Goal: Check status: Check status

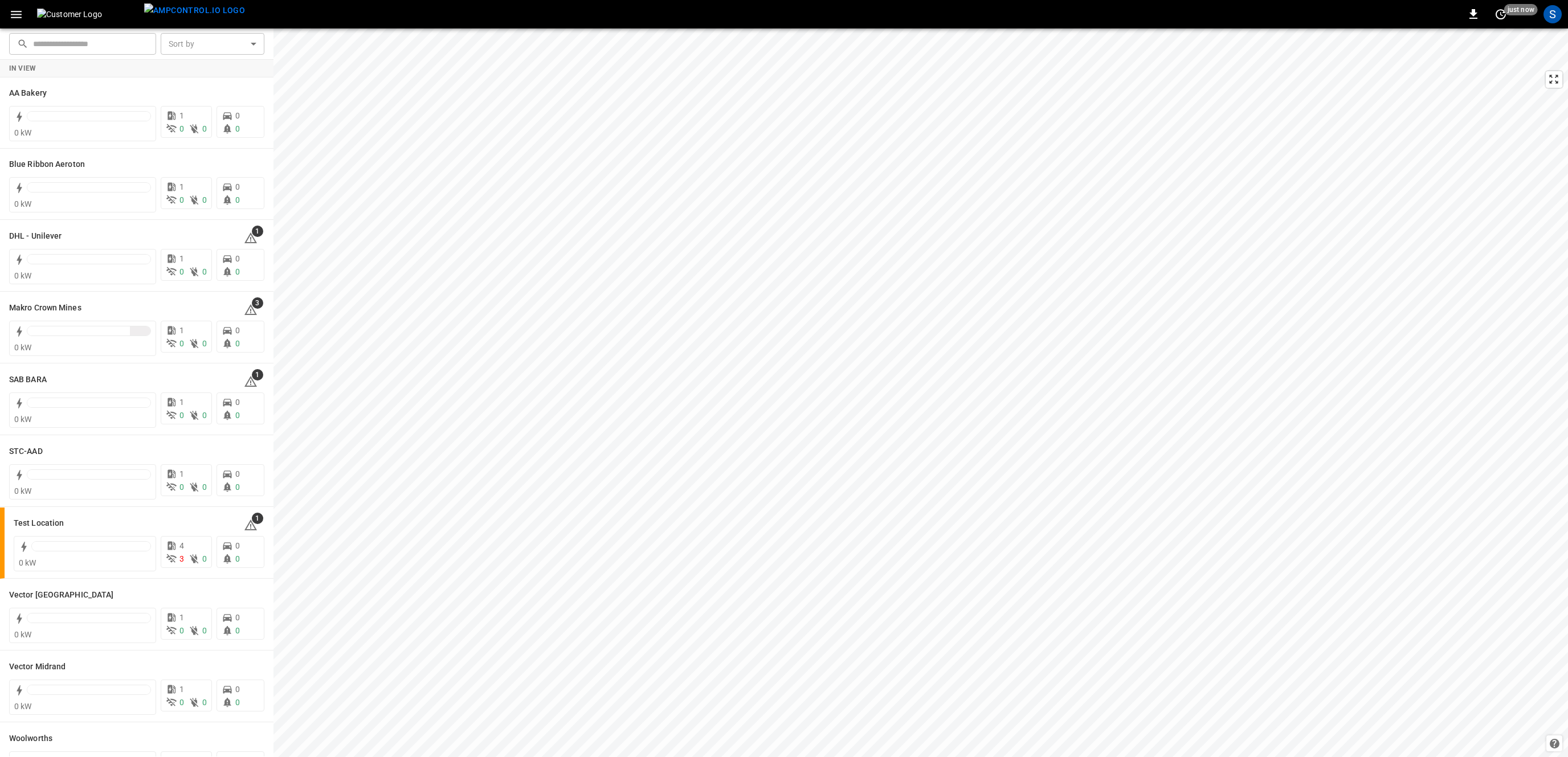
click at [21, 14] on icon "button" at bounding box center [17, 14] width 11 height 8
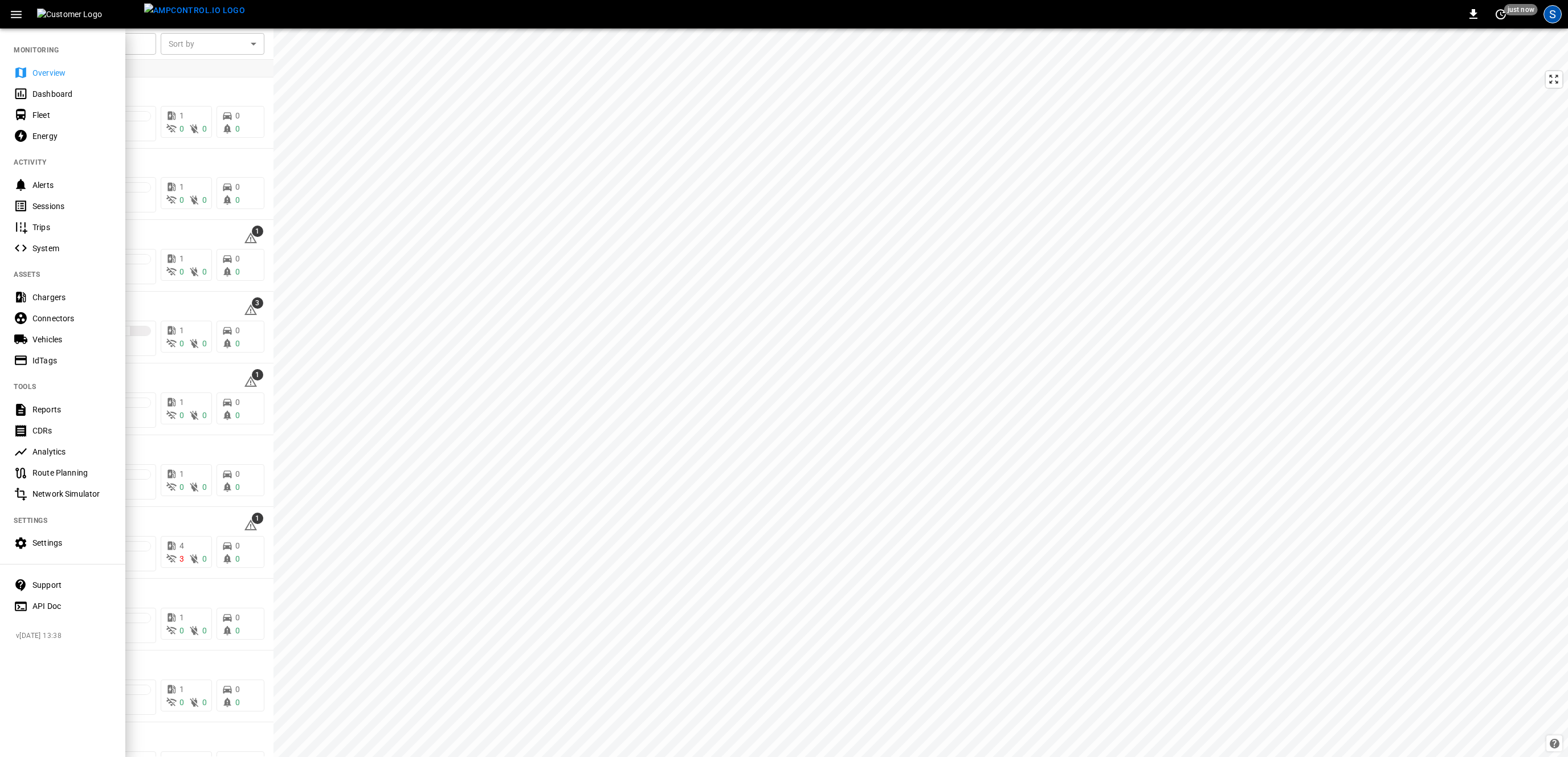
click at [1558, 19] on div "S" at bounding box center [1553, 14] width 18 height 18
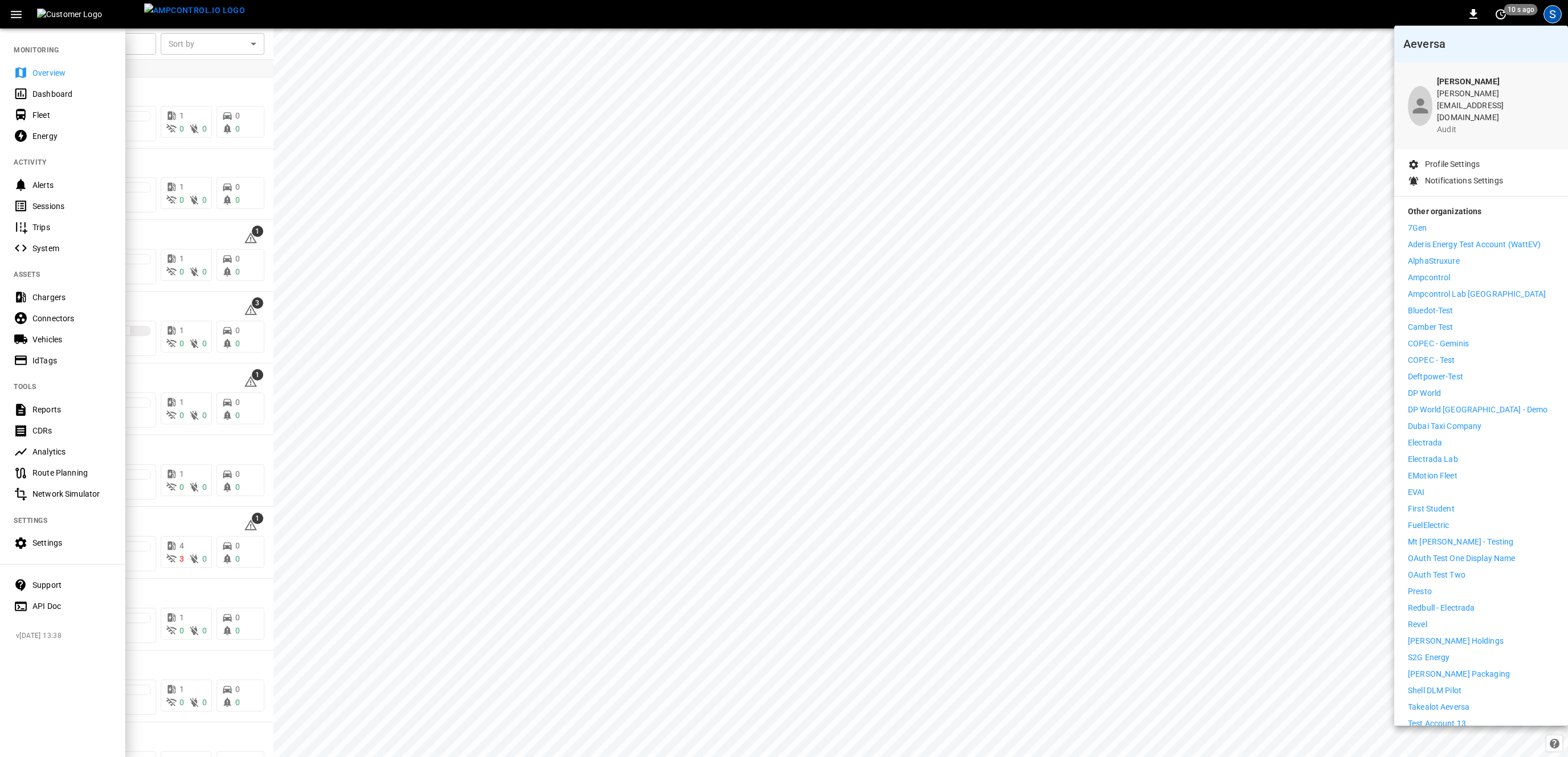
click at [1451, 305] on p "Bluedot-Test" at bounding box center [1431, 311] width 46 height 12
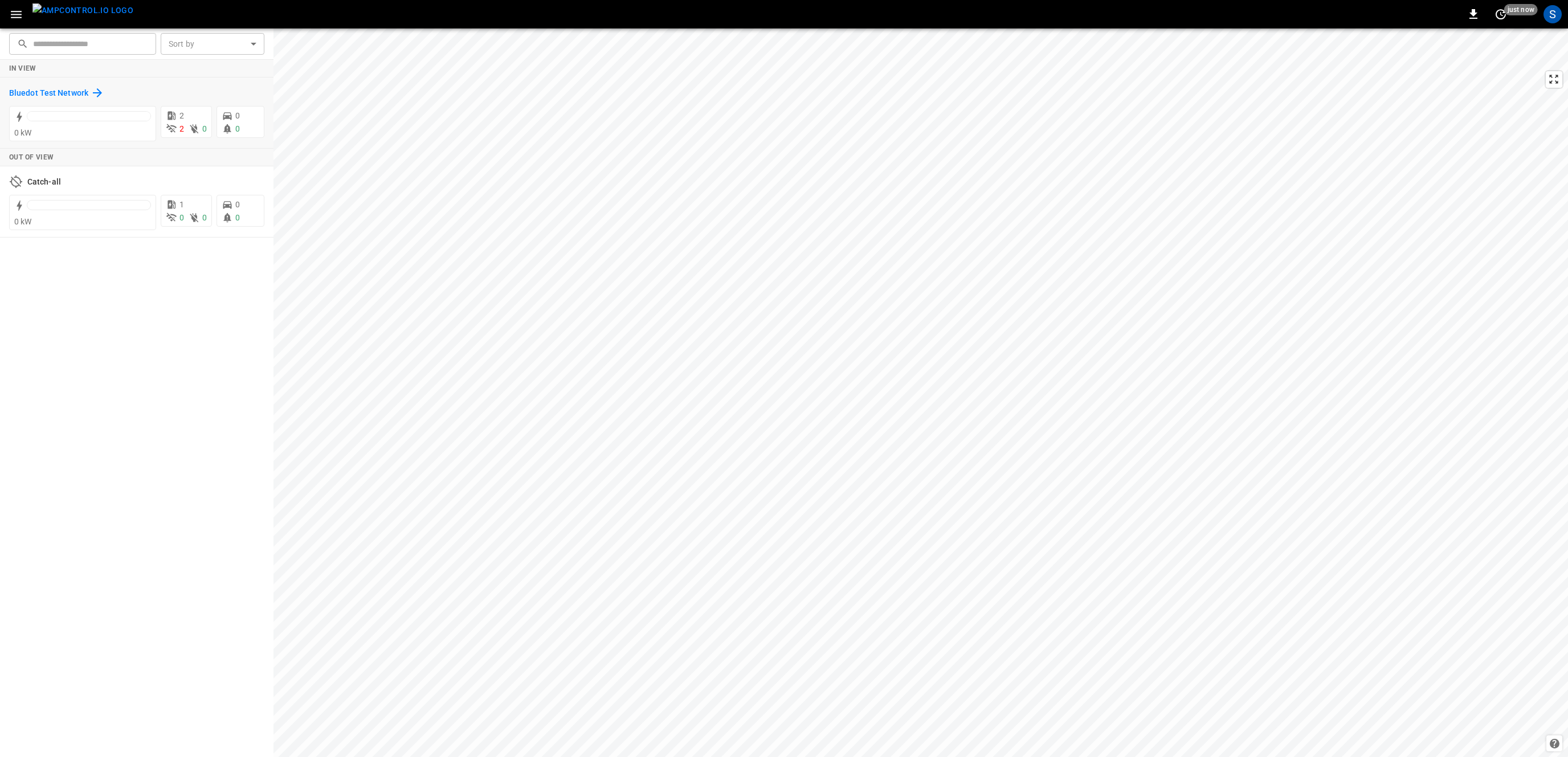
click at [79, 93] on h6 "Bluedot Test Network" at bounding box center [48, 93] width 79 height 12
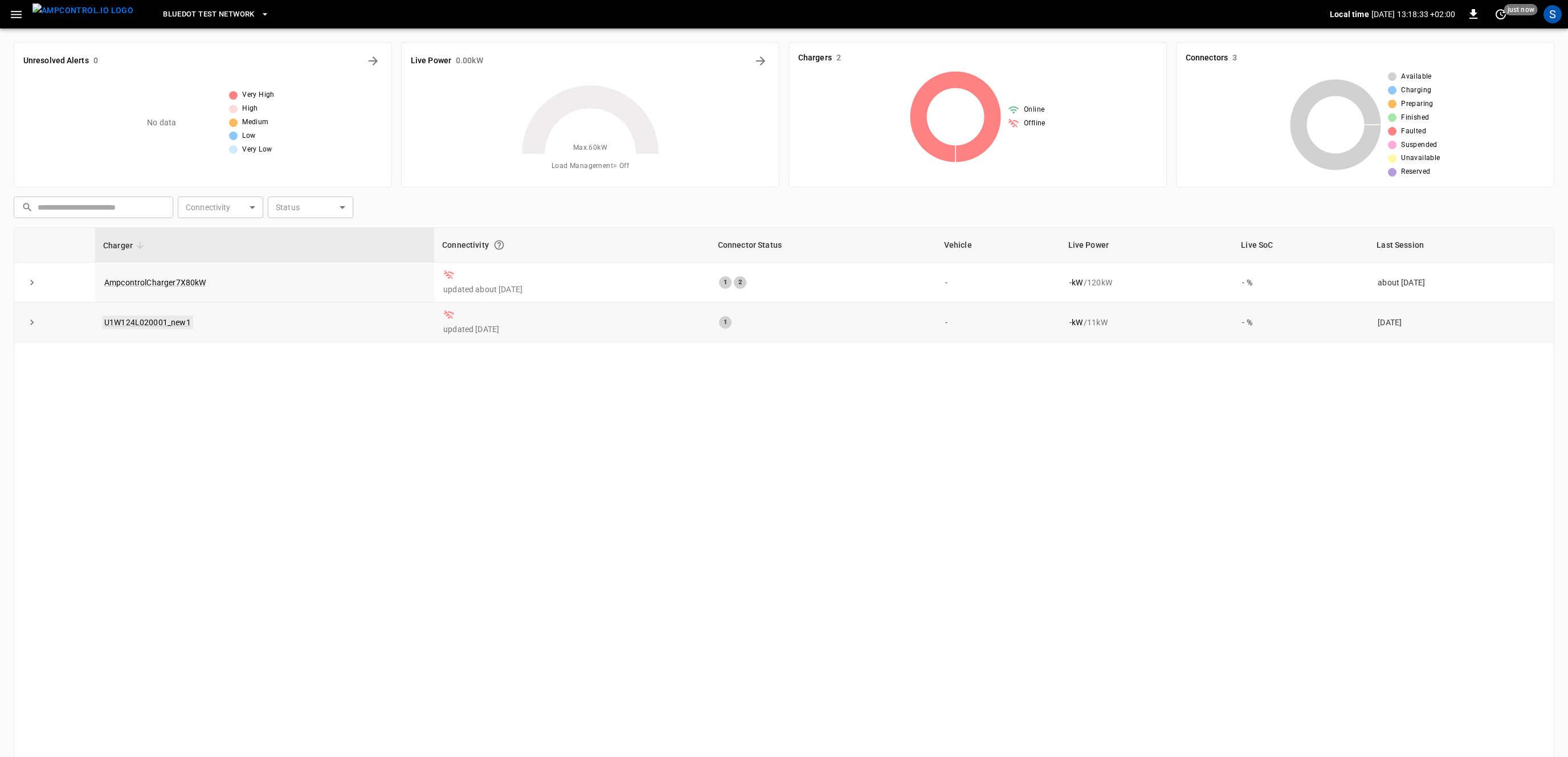
click at [161, 321] on link "U1W124L020001_new1" at bounding box center [148, 322] width 91 height 14
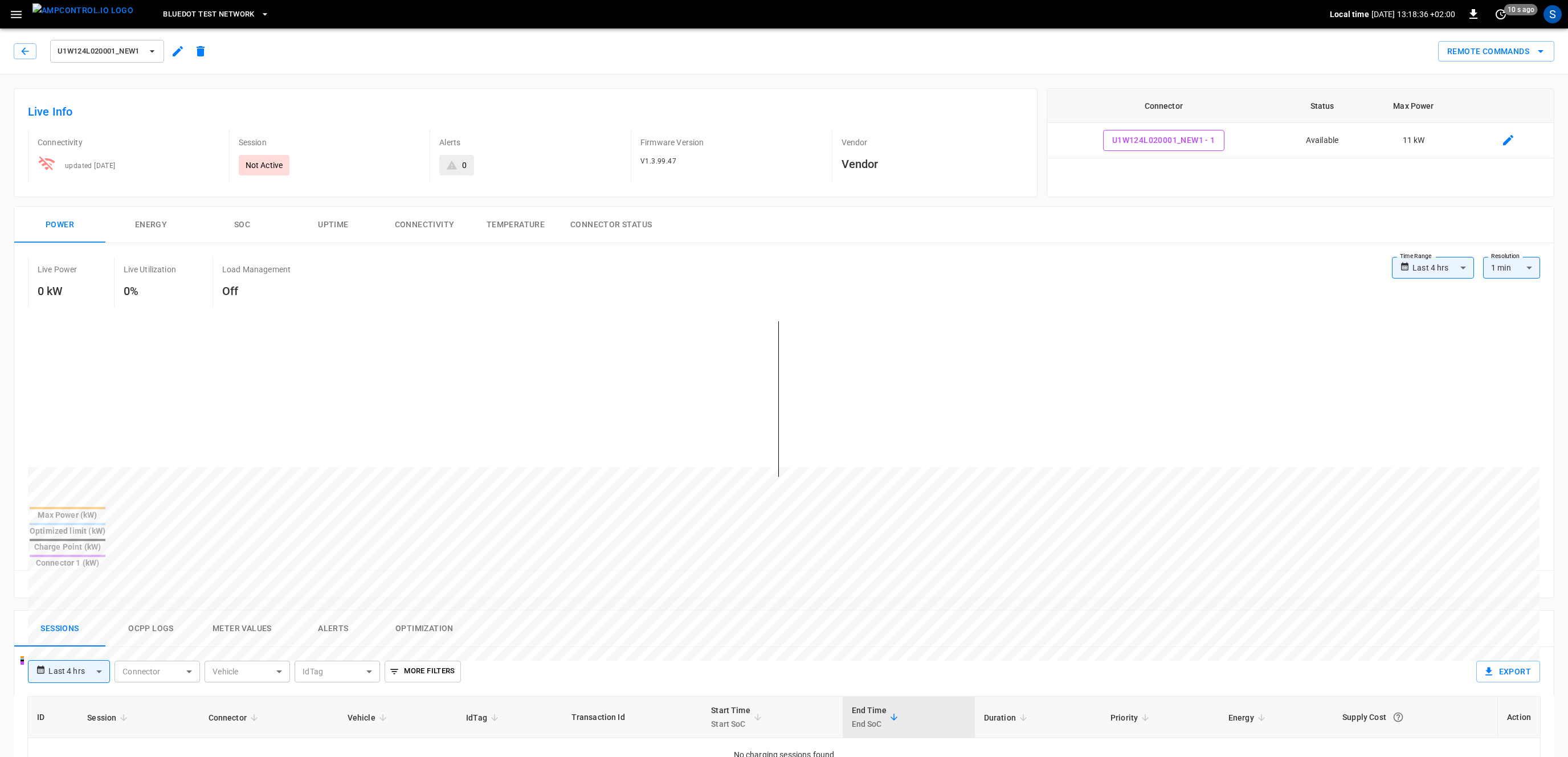
click at [168, 611] on button "Ocpp logs" at bounding box center [151, 629] width 91 height 37
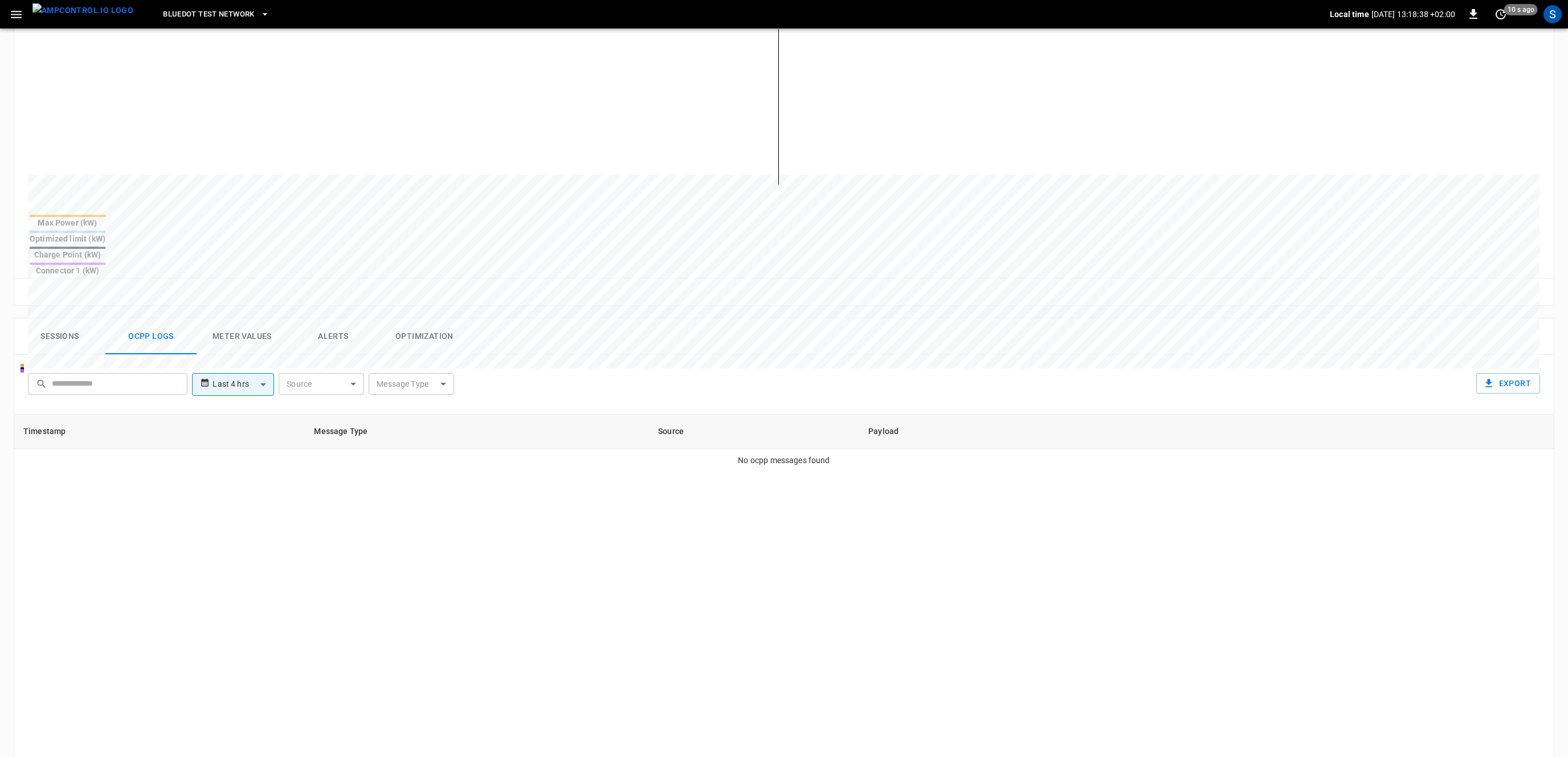
scroll to position [294, 0]
click at [73, 317] on button "Sessions" at bounding box center [60, 335] width 91 height 37
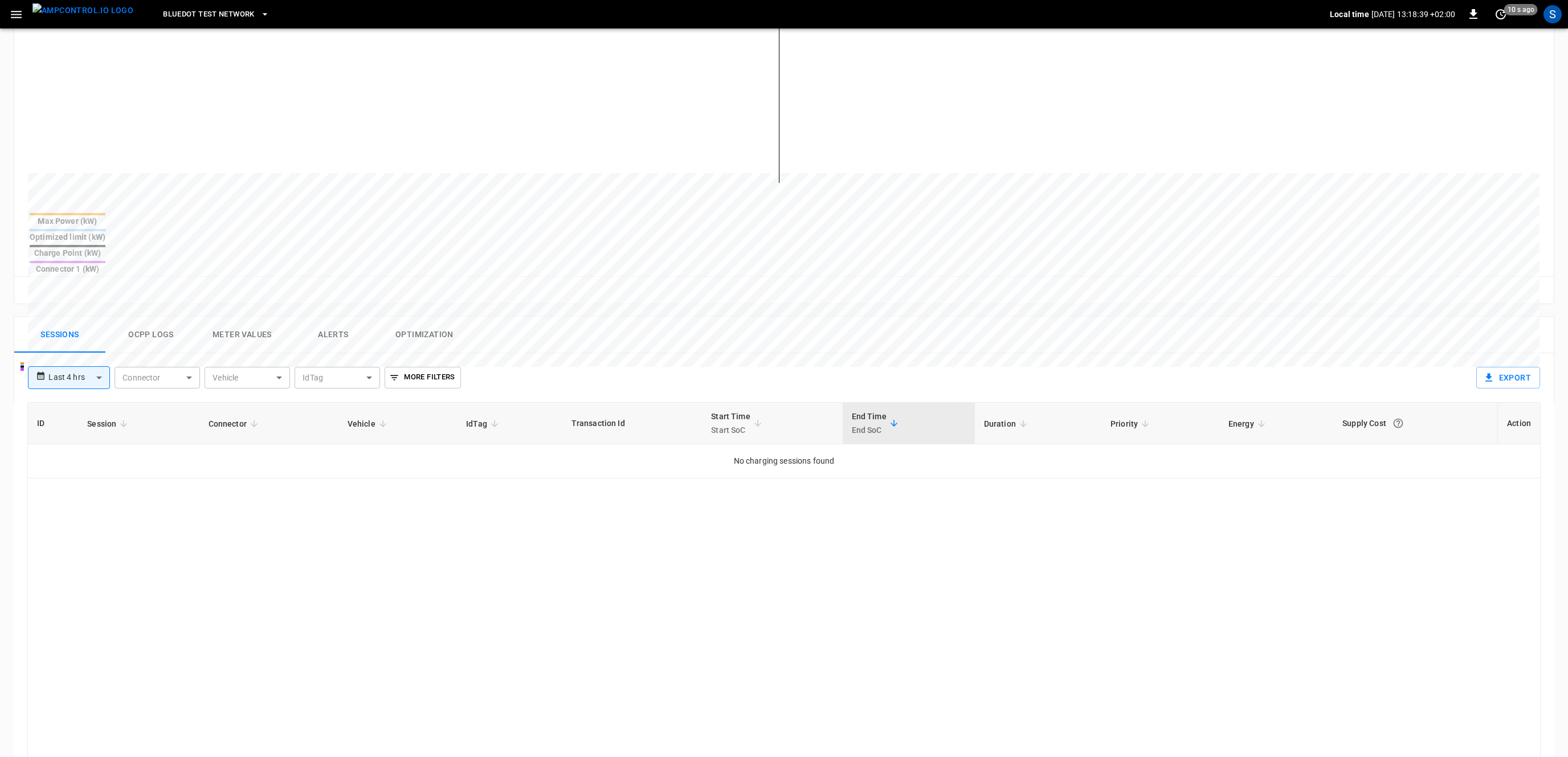
scroll to position [0, 0]
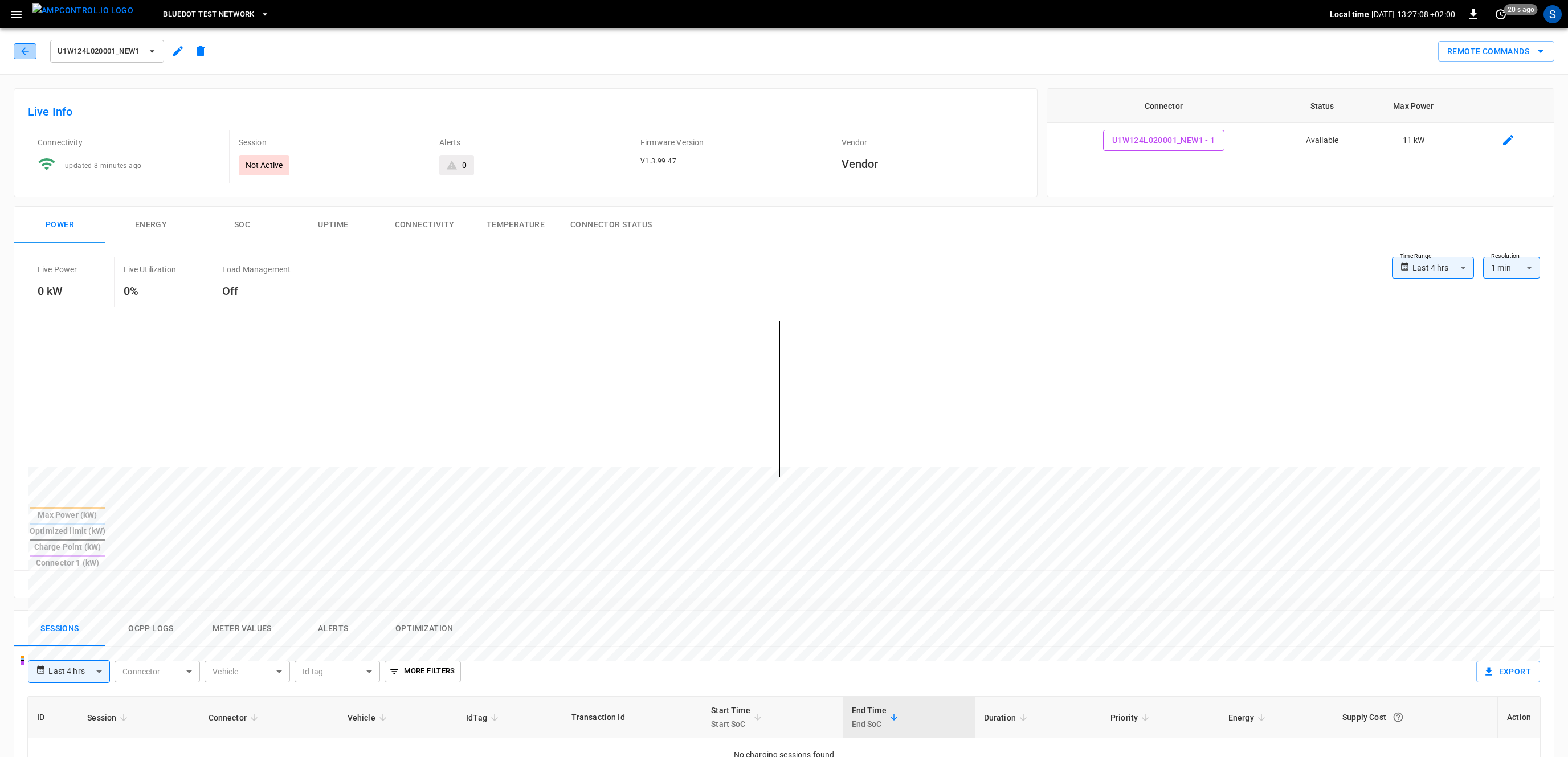
click at [19, 50] on button "button" at bounding box center [25, 51] width 23 height 16
